Goal: Check status

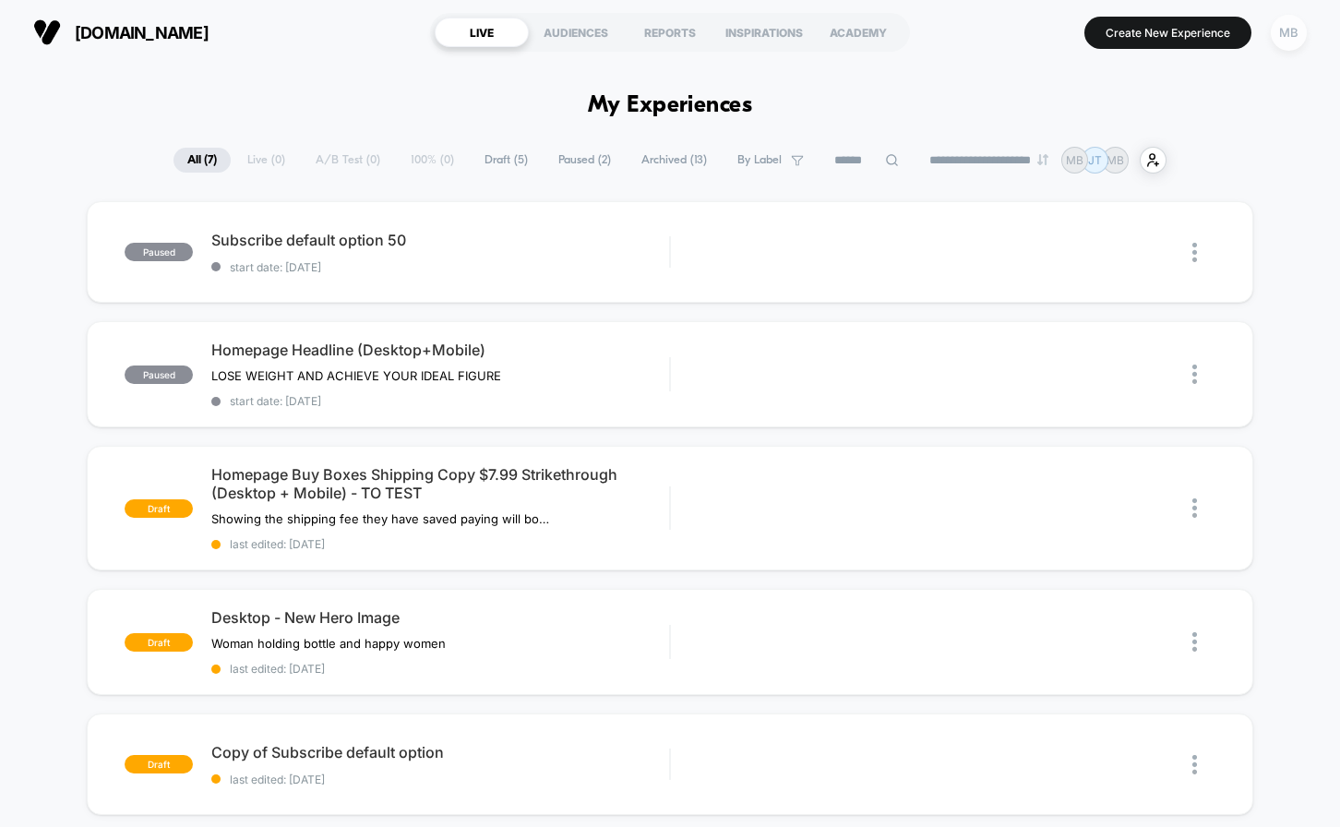
click at [1289, 32] on div "MB" at bounding box center [1289, 33] width 36 height 36
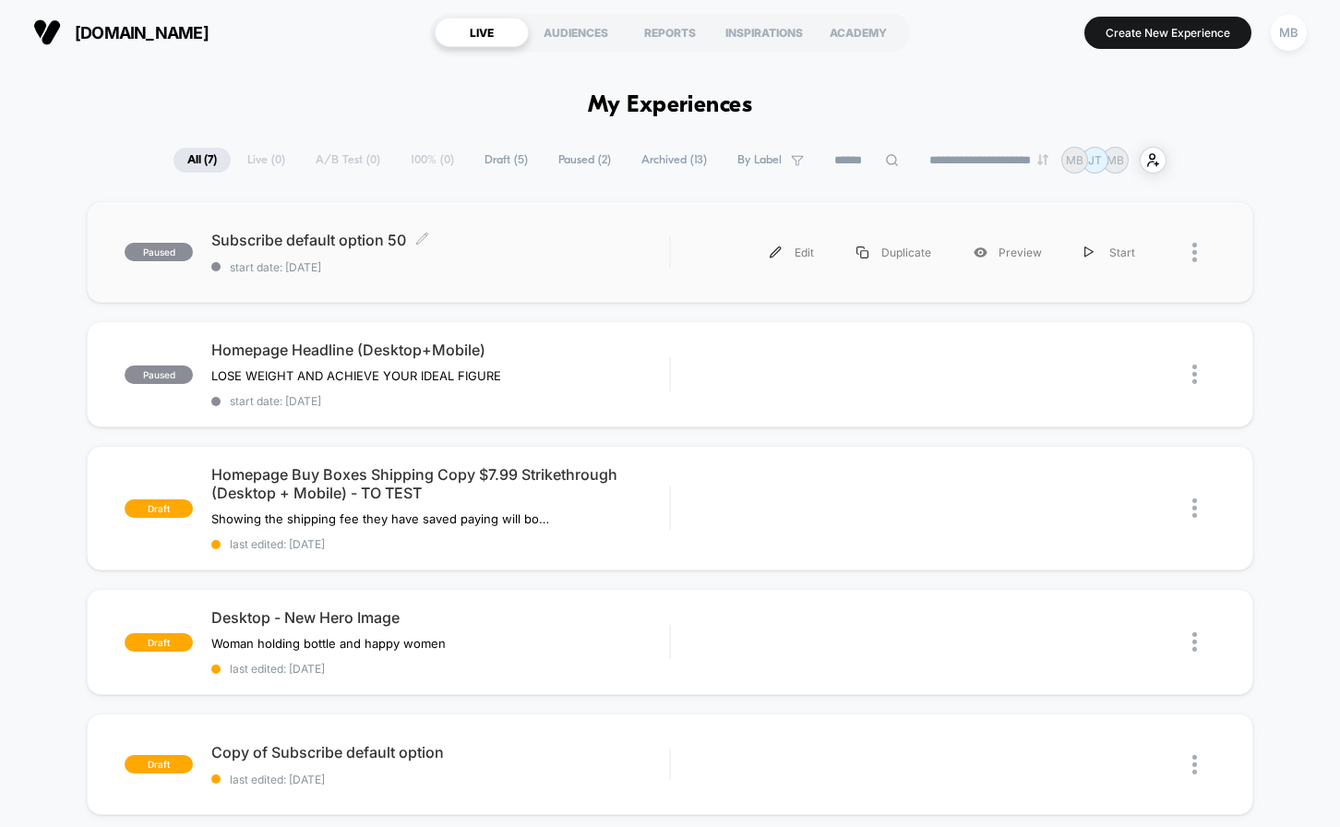
click at [371, 246] on span "Subscribe default option 50 Click to edit experience details" at bounding box center [440, 240] width 458 height 18
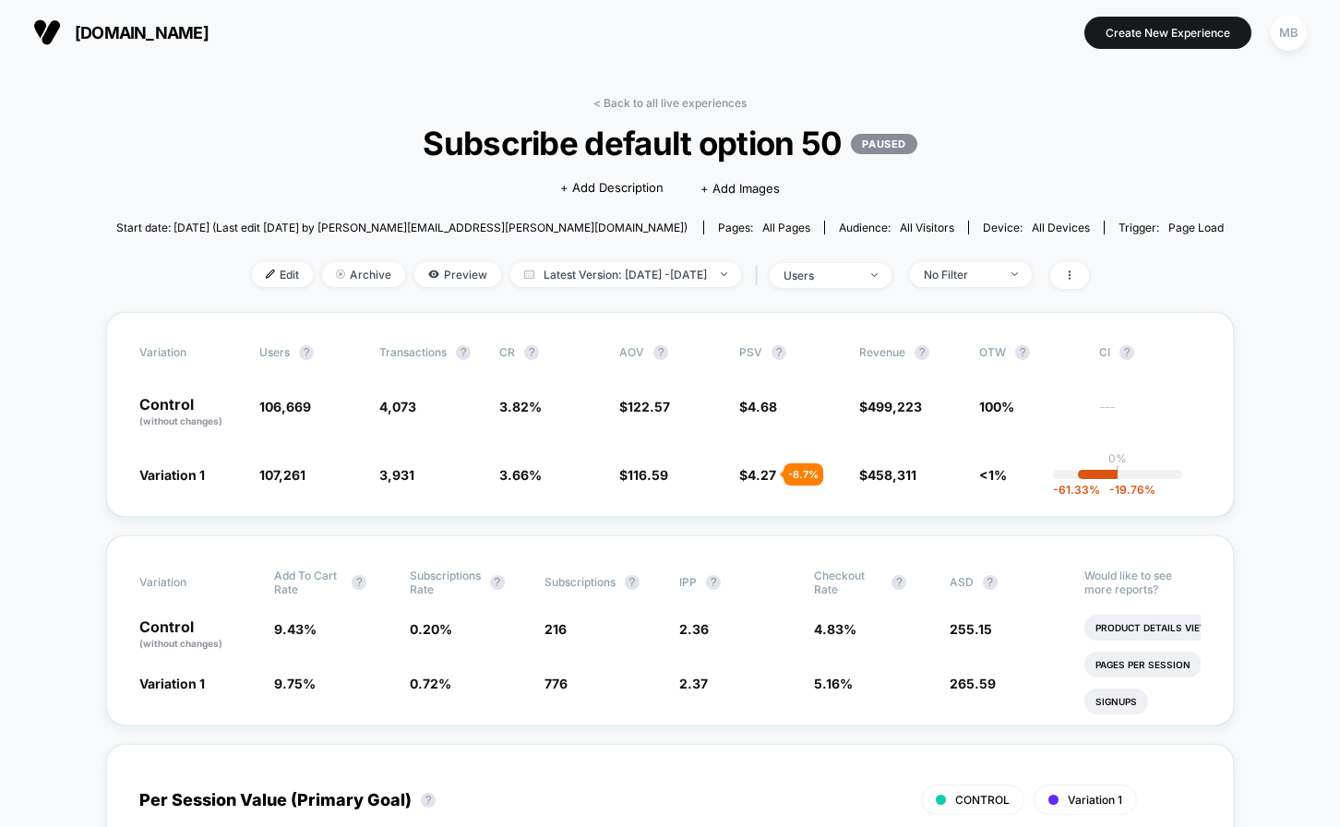
click at [756, 468] on span "4.27" at bounding box center [762, 475] width 29 height 16
